Goal: Information Seeking & Learning: Learn about a topic

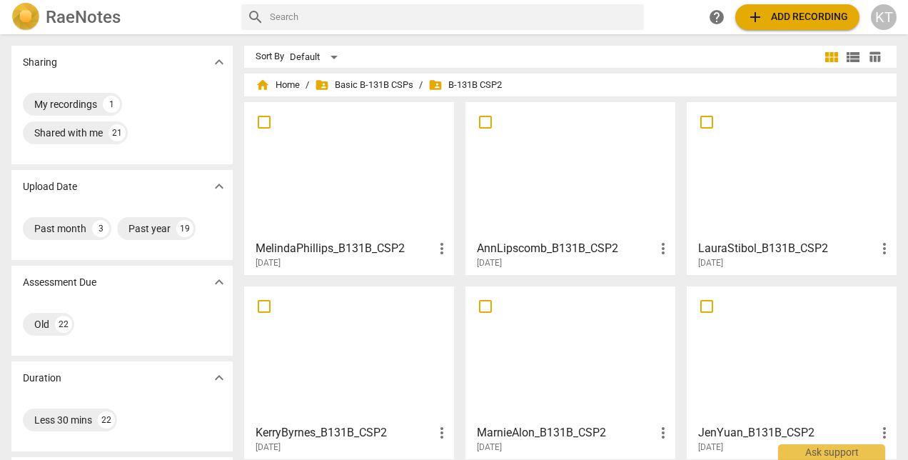
click at [350, 86] on span "folder_shared Basic B-131B CSPs" at bounding box center [364, 85] width 99 height 14
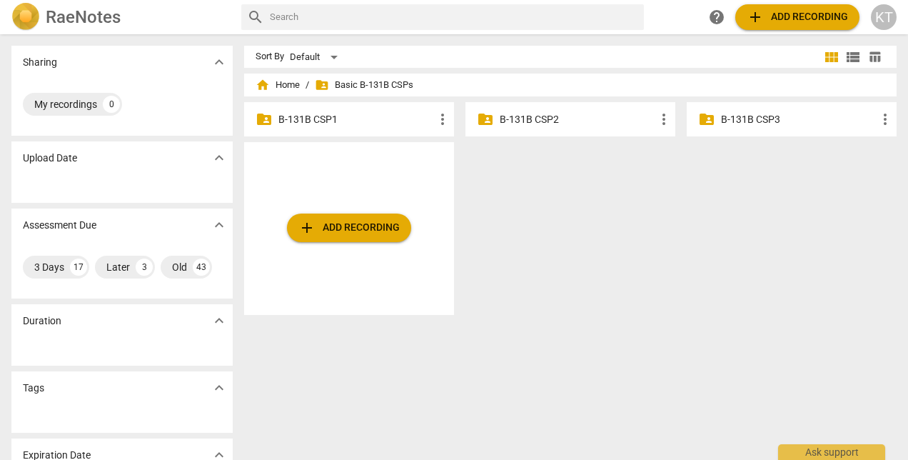
click at [754, 115] on p "B-131B CSP3" at bounding box center [799, 119] width 156 height 15
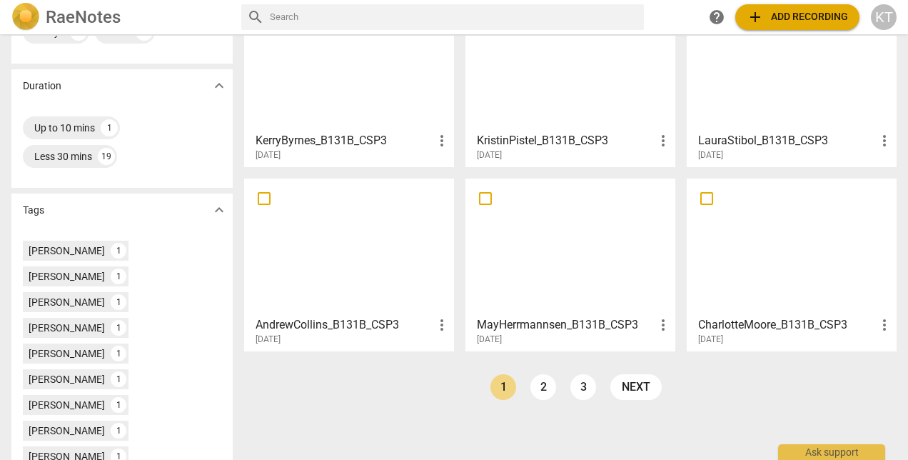
scroll to position [294, 0]
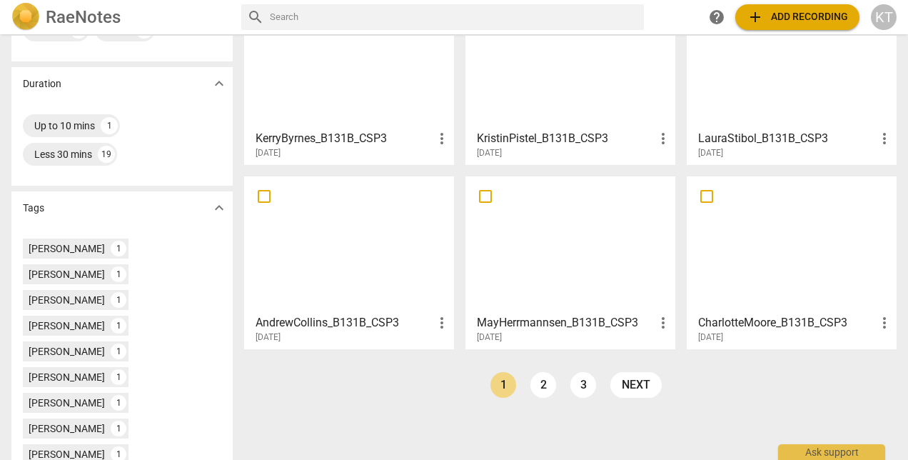
click at [542, 384] on link "2" at bounding box center [544, 385] width 26 height 26
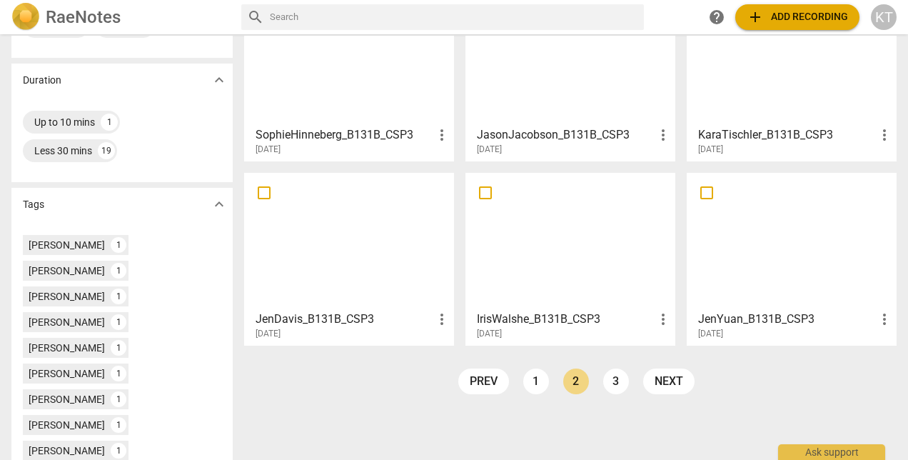
scroll to position [301, 0]
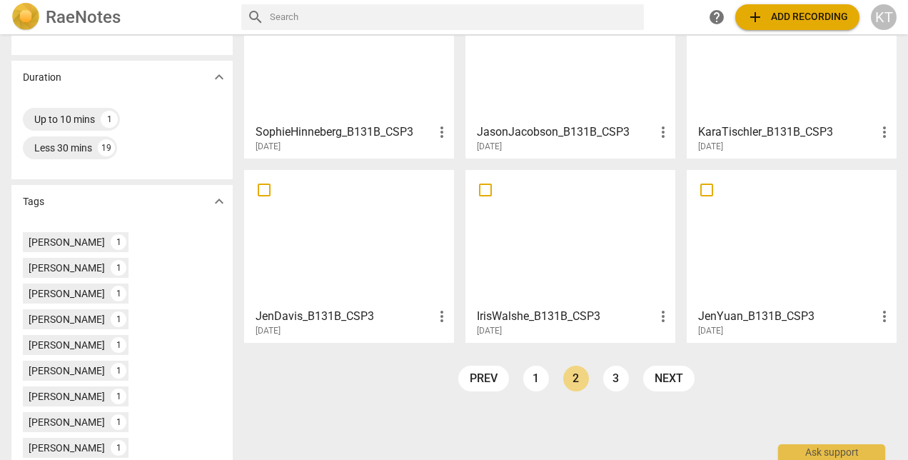
click at [618, 378] on link "3" at bounding box center [616, 379] width 26 height 26
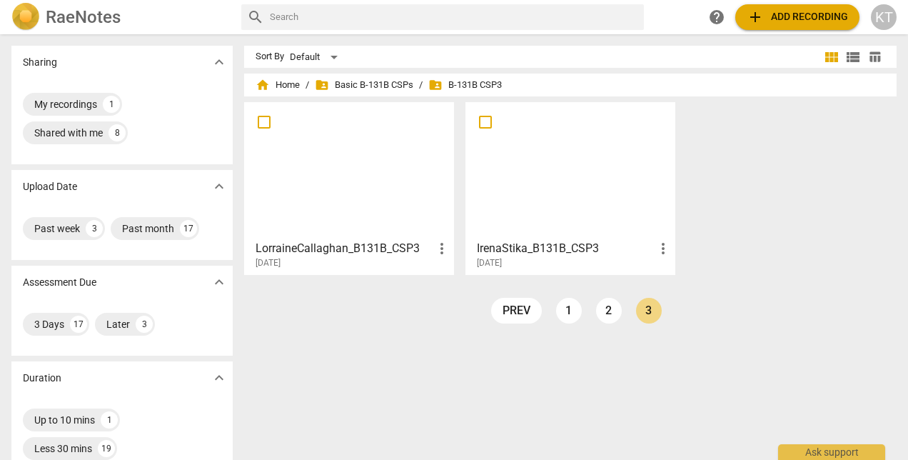
click at [571, 313] on link "1" at bounding box center [569, 311] width 26 height 26
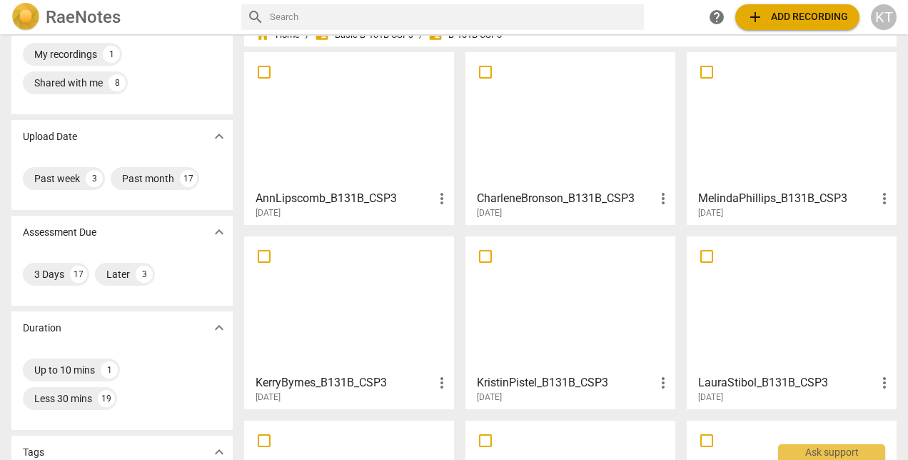
scroll to position [51, 0]
click at [733, 196] on h3 "MelindaPhillips_B131B_CSP3" at bounding box center [787, 197] width 178 height 17
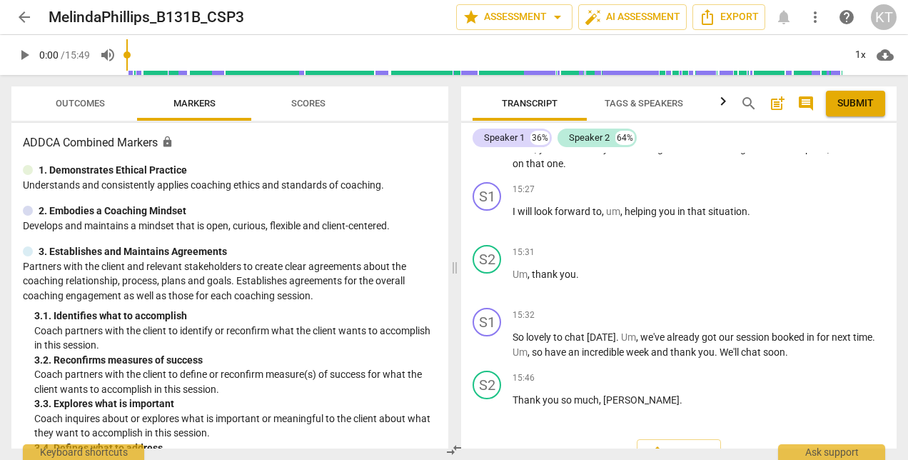
scroll to position [4306, 0]
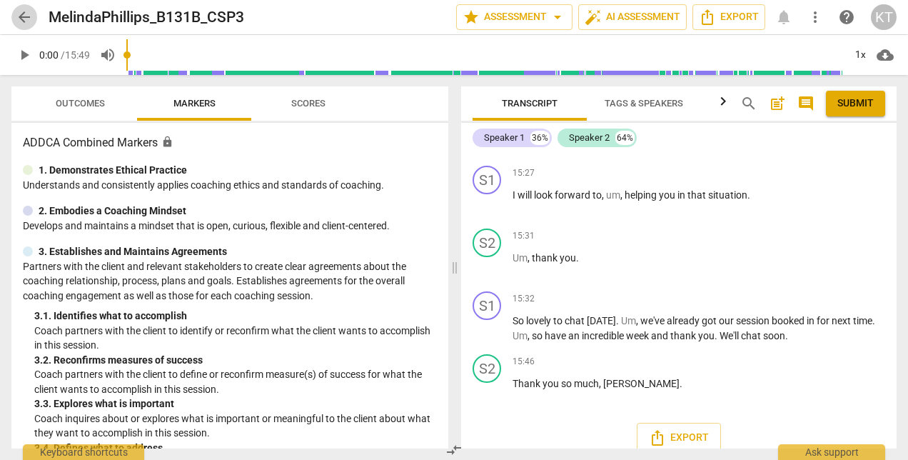
click at [24, 18] on span "arrow_back" at bounding box center [24, 17] width 17 height 17
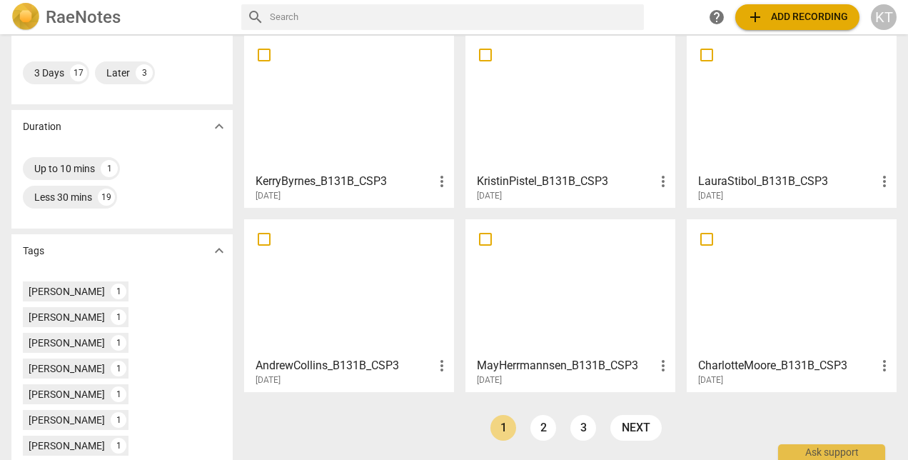
scroll to position [259, 0]
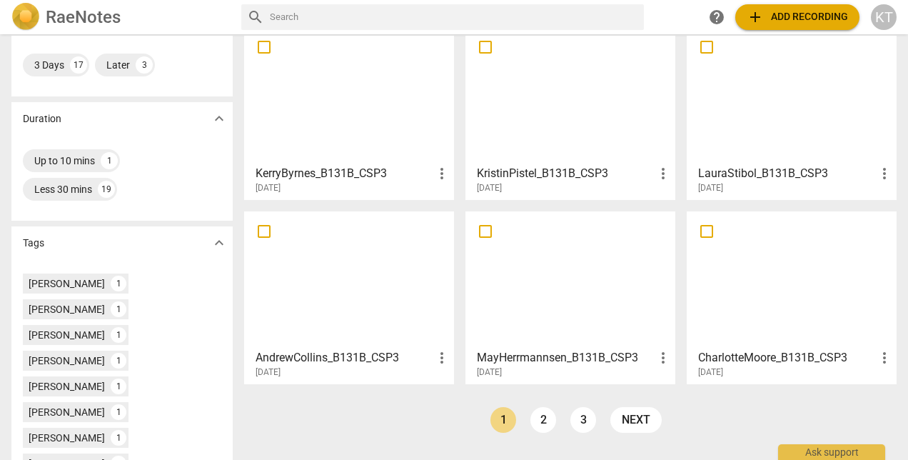
click at [543, 420] on link "2" at bounding box center [544, 420] width 26 height 26
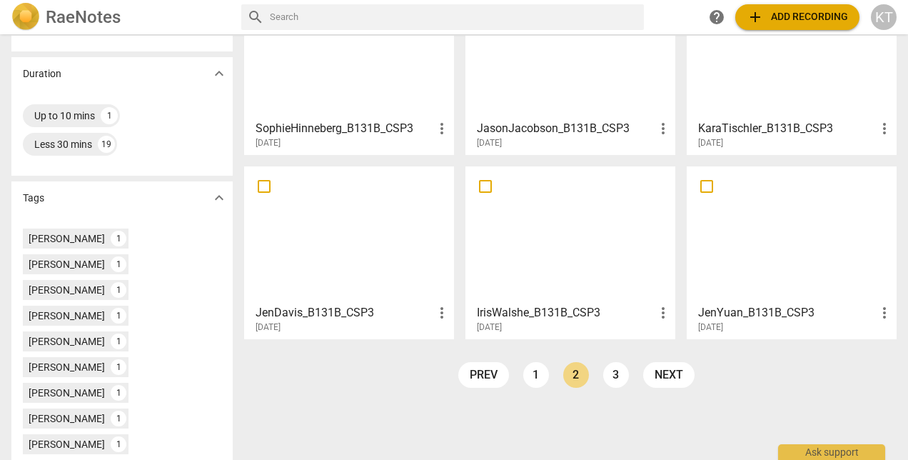
scroll to position [326, 0]
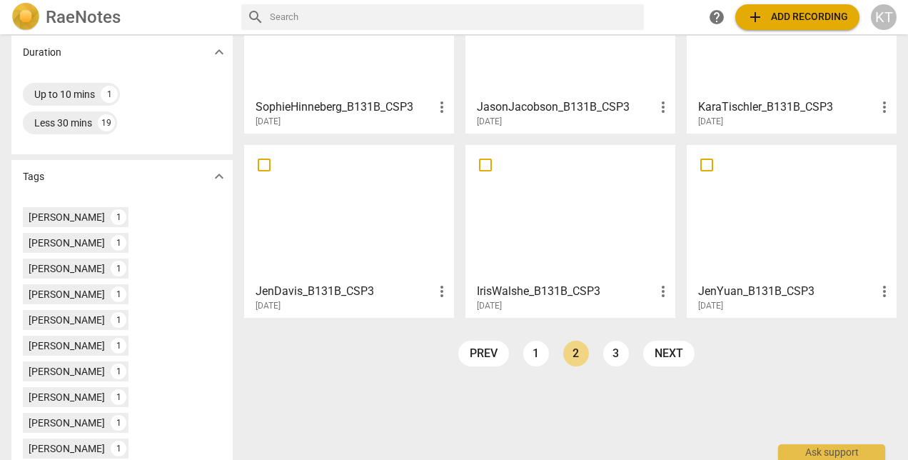
click at [527, 347] on link "1" at bounding box center [536, 354] width 26 height 26
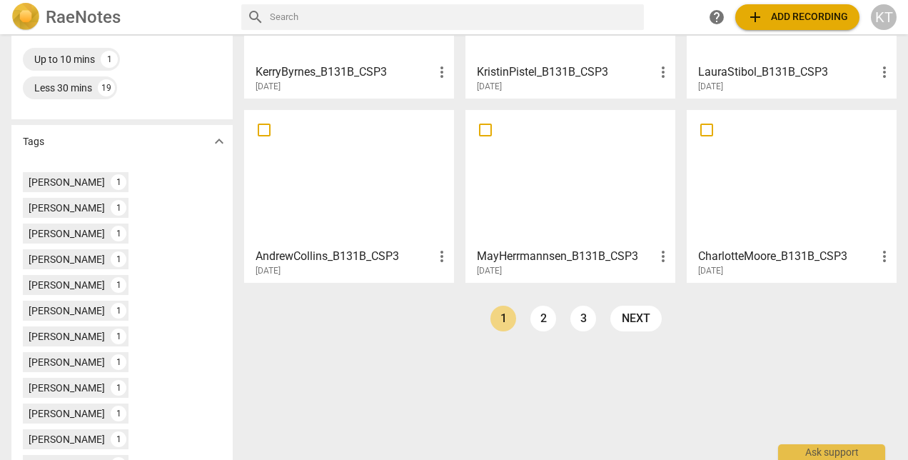
scroll to position [359, 0]
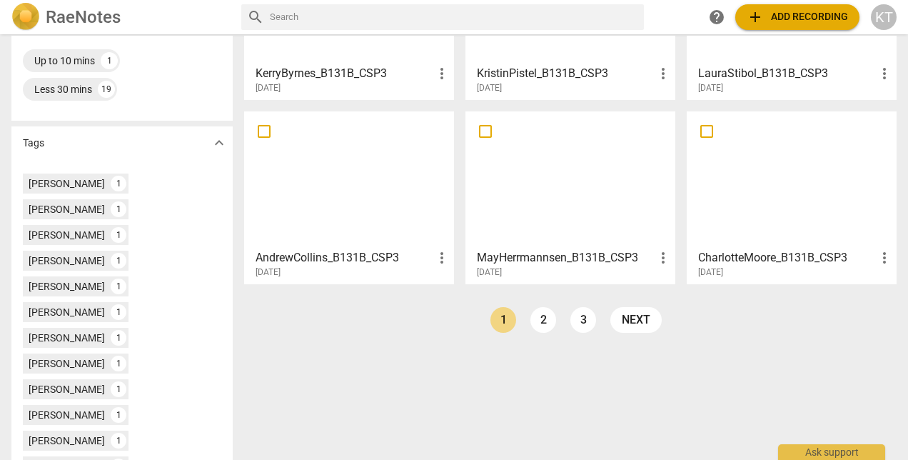
drag, startPoint x: 756, startPoint y: 259, endPoint x: 726, endPoint y: 254, distance: 29.7
drag, startPoint x: 726, startPoint y: 254, endPoint x: 688, endPoint y: 328, distance: 84.0
click at [688, 328] on div "home Home / folder_shared Basic B-131B CSPs / folder_shared B-131B CSP3 AnnLips…" at bounding box center [576, 35] width 664 height 631
click at [776, 266] on div "[DATE]" at bounding box center [795, 272] width 195 height 12
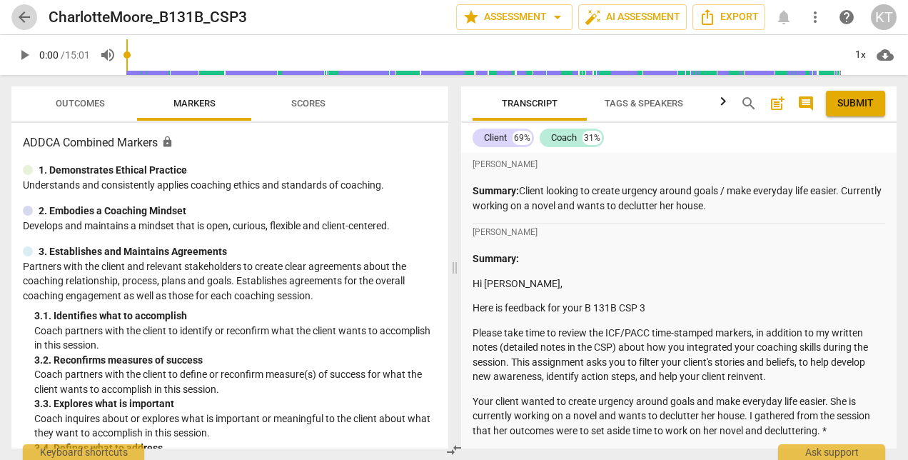
click at [17, 17] on span "arrow_back" at bounding box center [24, 17] width 17 height 17
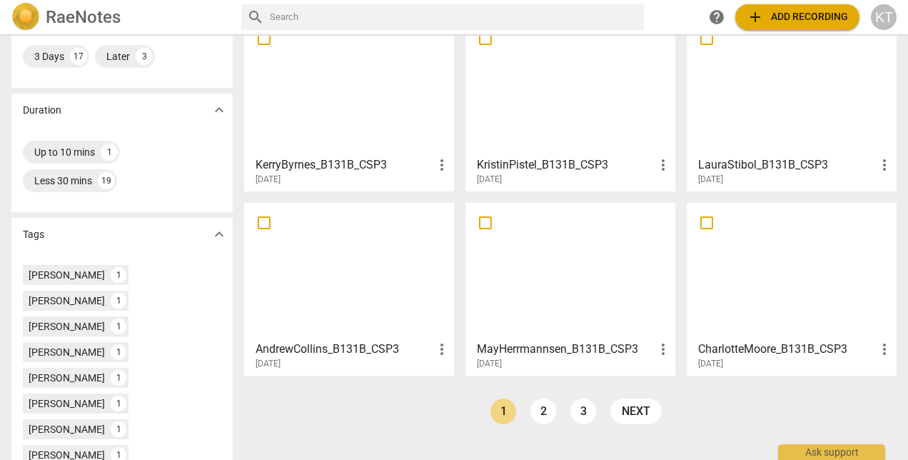
scroll to position [268, 0]
click at [506, 348] on h3 "MayHerrmannsen_B131B_CSP3" at bounding box center [566, 348] width 178 height 17
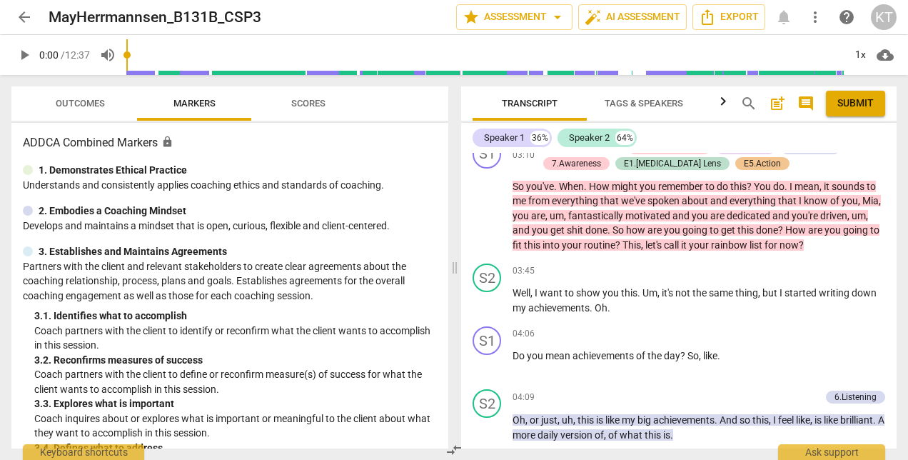
scroll to position [604, 0]
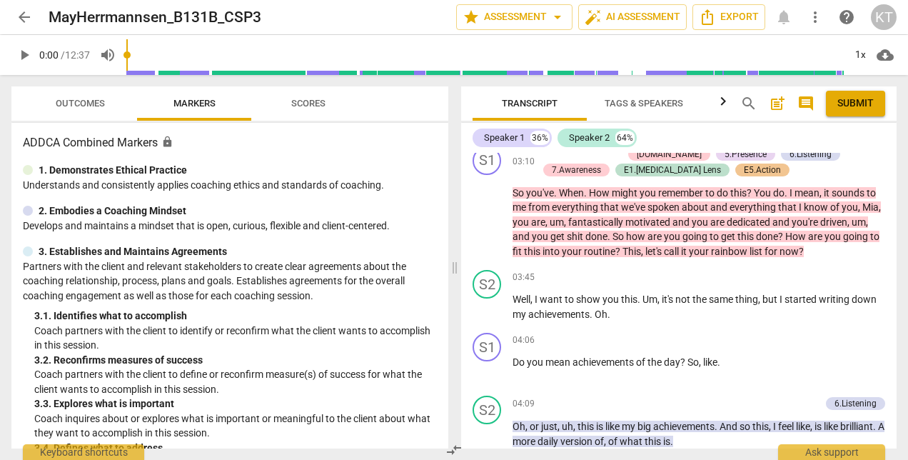
click at [577, 278] on div "S2 play_arrow pause 03:45 + Add competency keyboard_arrow_right Well , I want t…" at bounding box center [679, 295] width 436 height 63
click at [20, 20] on span "arrow_back" at bounding box center [24, 17] width 17 height 17
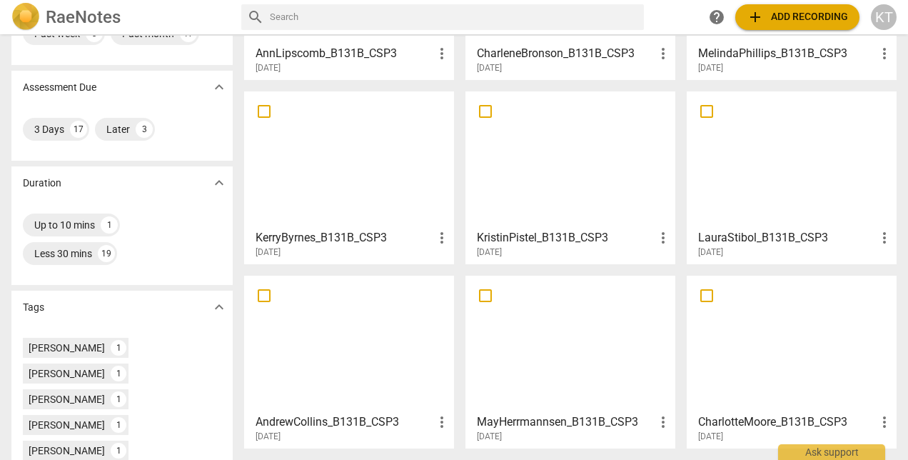
scroll to position [196, 0]
click at [724, 239] on h3 "LauraStibol_B131B_CSP3" at bounding box center [787, 237] width 178 height 17
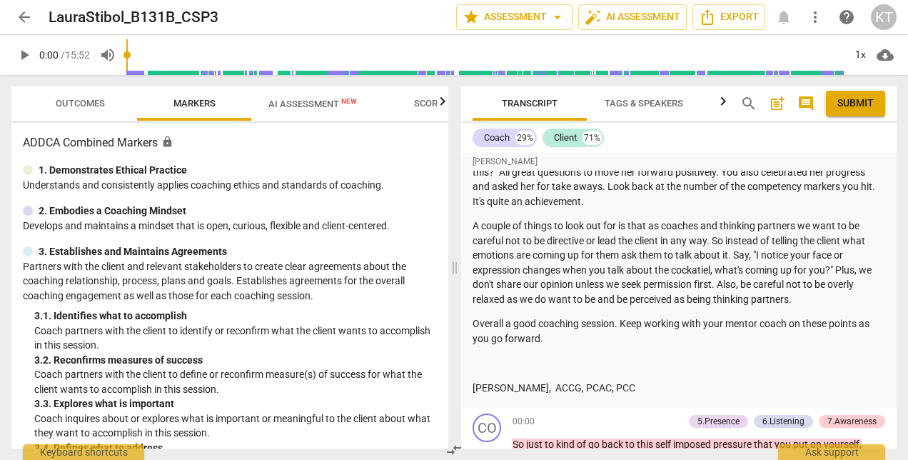
scroll to position [228, 0]
click at [21, 16] on span "arrow_back" at bounding box center [24, 17] width 17 height 17
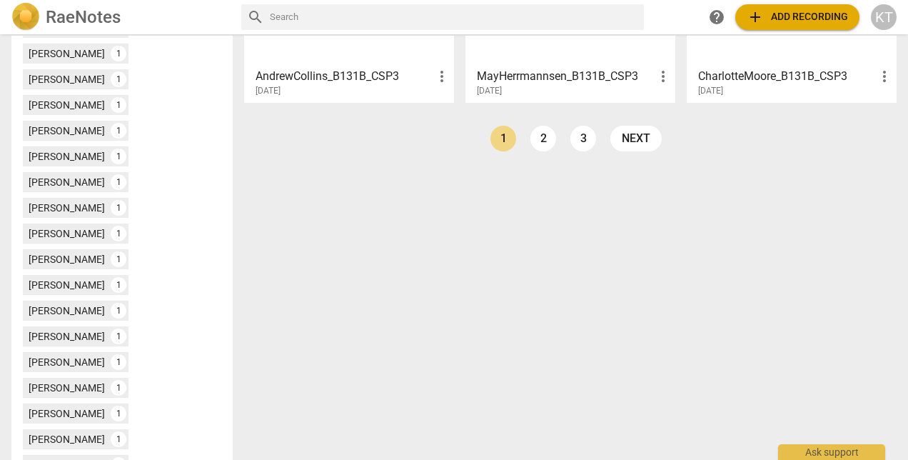
scroll to position [543, 0]
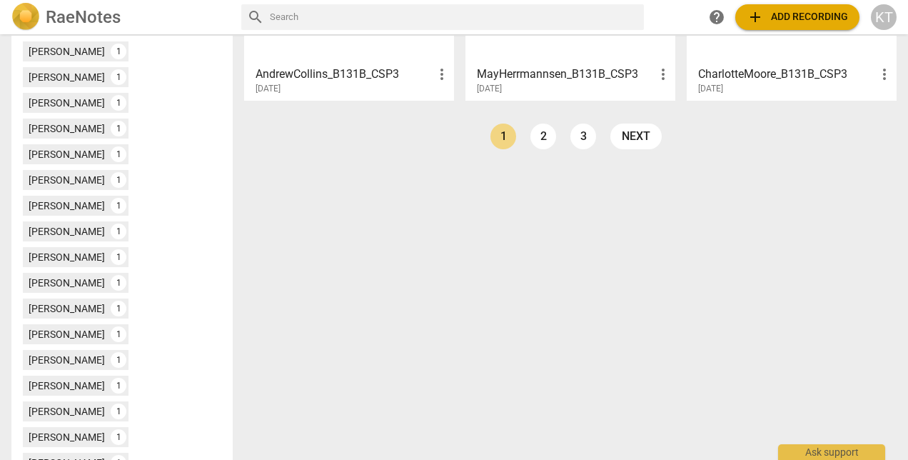
click at [548, 141] on link "2" at bounding box center [544, 137] width 26 height 26
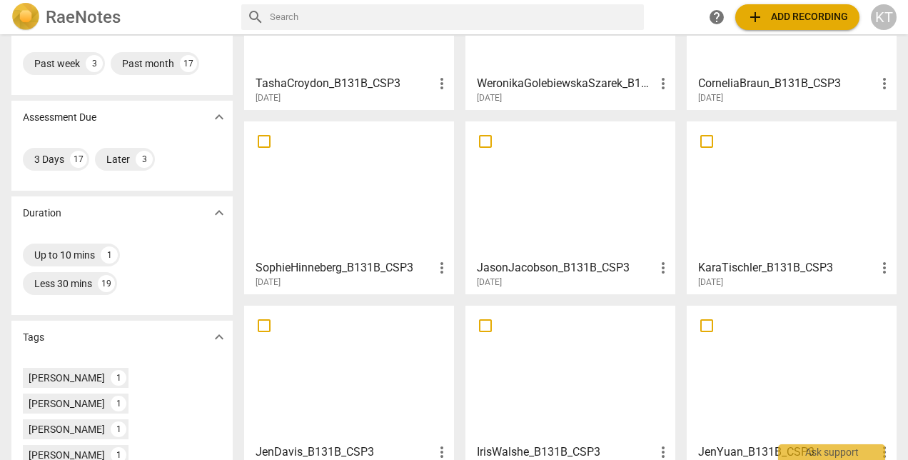
scroll to position [169, 0]
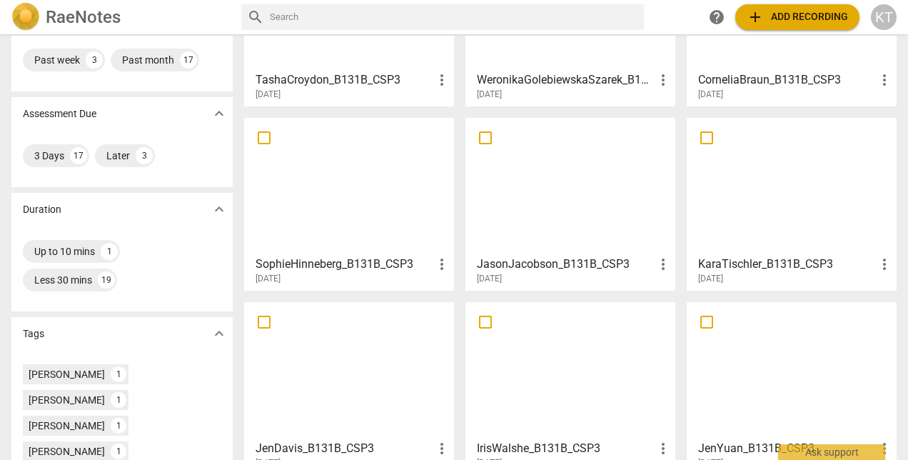
click at [746, 264] on h3 "KaraTischler_B131B_CSP3" at bounding box center [787, 264] width 178 height 17
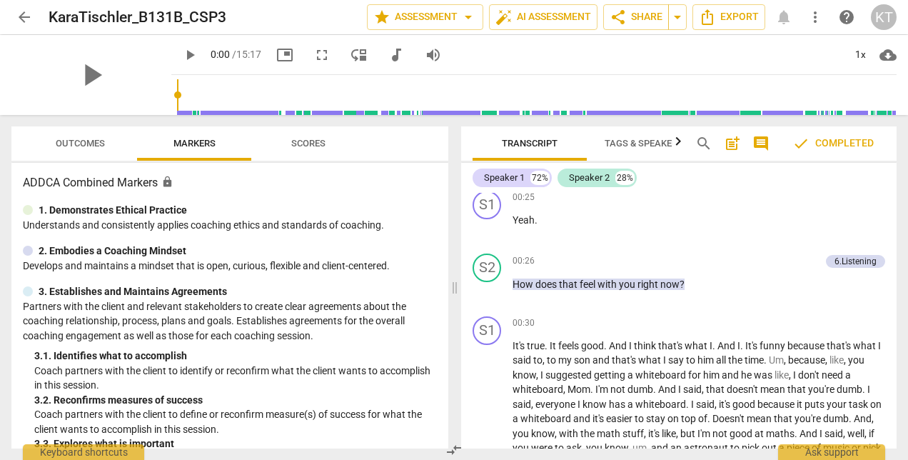
scroll to position [1425, 0]
